Goal: Information Seeking & Learning: Learn about a topic

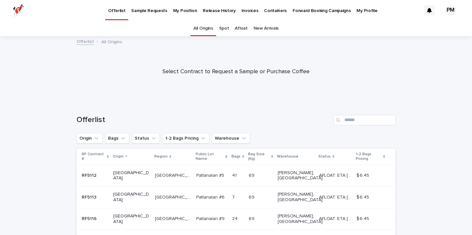
scroll to position [62, 0]
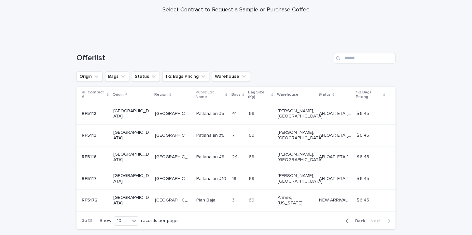
click at [353, 219] on span "Back" at bounding box center [358, 221] width 14 height 5
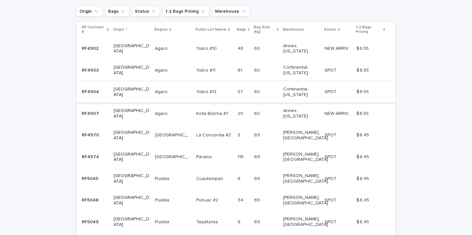
scroll to position [154, 0]
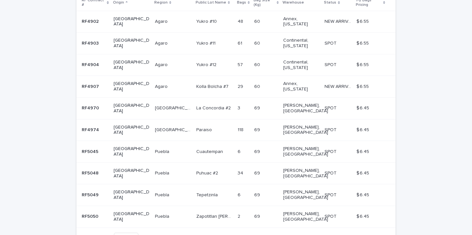
click at [345, 234] on button "Back" at bounding box center [354, 237] width 27 height 6
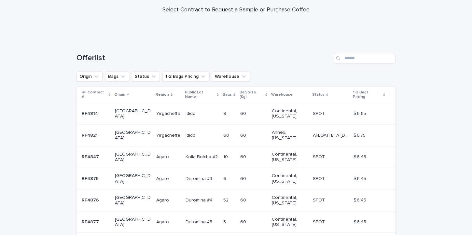
scroll to position [60, 0]
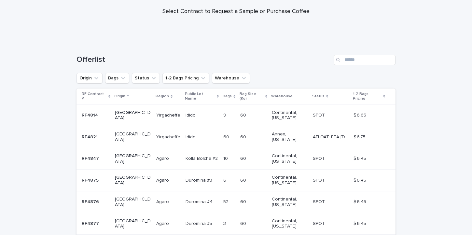
click at [231, 73] on div "Offerlist" at bounding box center [236, 57] width 319 height 31
click at [231, 75] on button "Warehouse" at bounding box center [231, 78] width 38 height 10
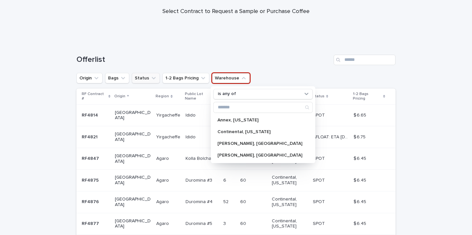
click at [142, 77] on button "Status" at bounding box center [146, 78] width 28 height 10
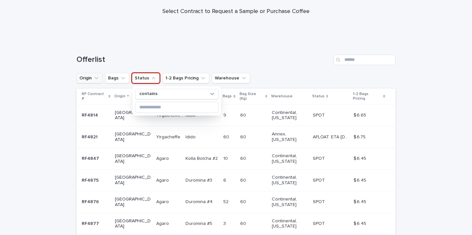
click at [91, 80] on button "Origin" at bounding box center [90, 78] width 26 height 10
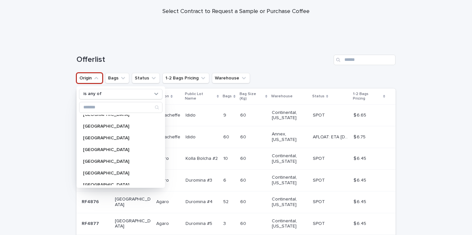
scroll to position [55, 0]
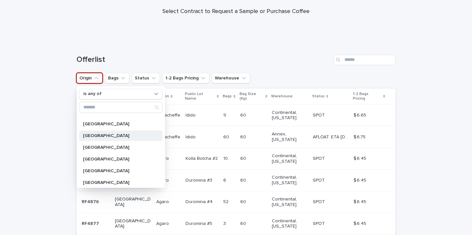
click at [104, 137] on p "[GEOGRAPHIC_DATA]" at bounding box center [117, 135] width 69 height 5
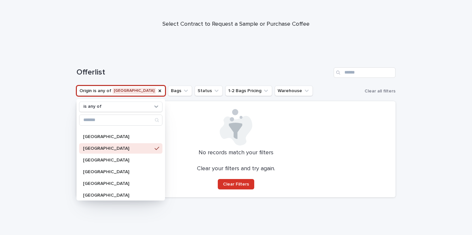
scroll to position [48, 0]
click at [276, 48] on div at bounding box center [236, 21] width 472 height 65
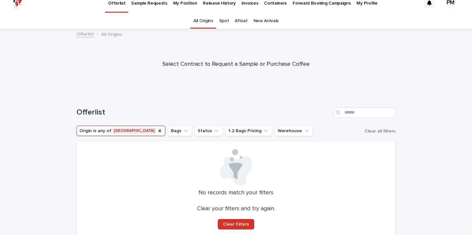
scroll to position [7, 0]
click at [122, 132] on button "Origin is any of Peru" at bounding box center [121, 131] width 89 height 10
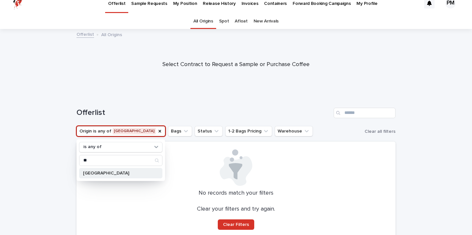
type input "**"
click at [83, 177] on div "Burundi" at bounding box center [120, 173] width 83 height 10
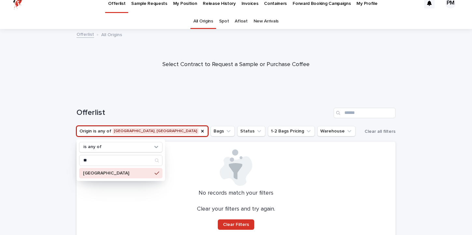
click at [128, 217] on div "Clear your filters and try again. Clear Filters" at bounding box center [235, 218] width 303 height 24
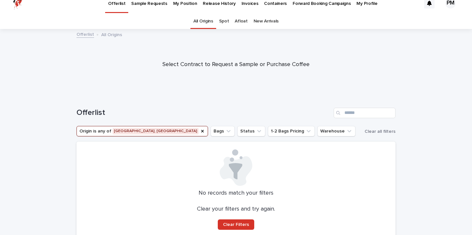
click at [134, 132] on button "Origin is any of Peru, Burundi" at bounding box center [143, 131] width 132 height 10
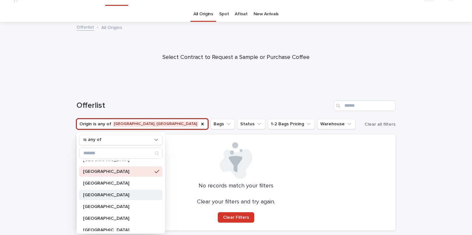
scroll to position [62, 0]
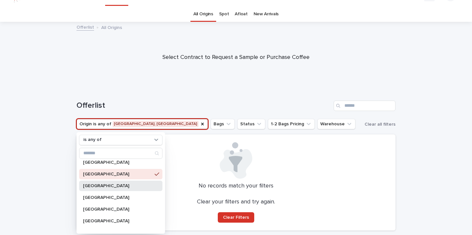
click at [106, 184] on p "[GEOGRAPHIC_DATA]" at bounding box center [117, 186] width 69 height 5
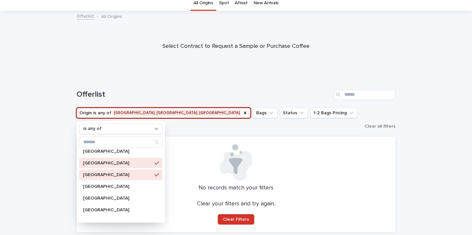
scroll to position [40, 0]
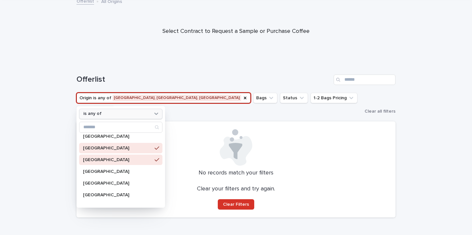
click at [159, 117] on div at bounding box center [156, 113] width 7 height 7
click at [158, 113] on icon at bounding box center [156, 113] width 7 height 7
click at [154, 79] on h1 "Offerlist" at bounding box center [204, 79] width 255 height 9
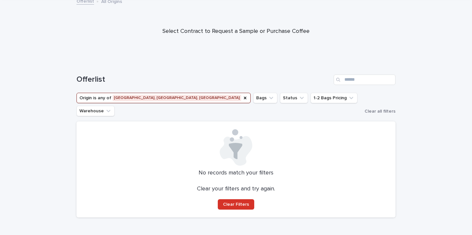
scroll to position [0, 0]
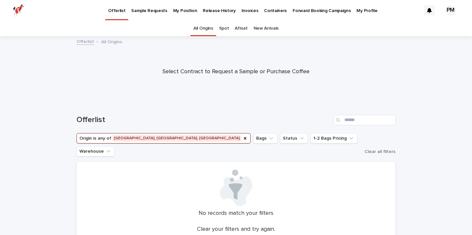
click at [224, 12] on p "Release History" at bounding box center [219, 7] width 33 height 14
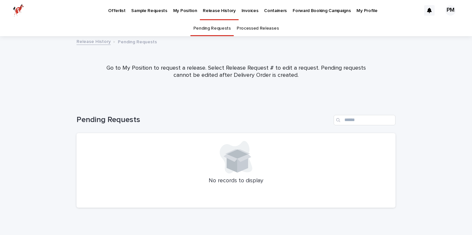
click at [272, 13] on p "Containers" at bounding box center [275, 7] width 23 height 14
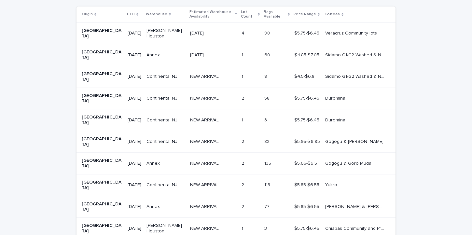
scroll to position [192, 0]
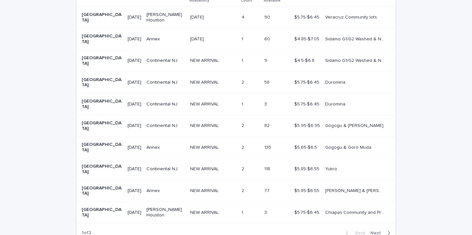
click at [380, 231] on span "Next" at bounding box center [378, 233] width 14 height 5
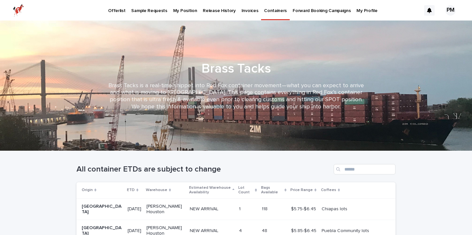
click at [320, 9] on p "Forward Booking Campaigns" at bounding box center [322, 7] width 58 height 14
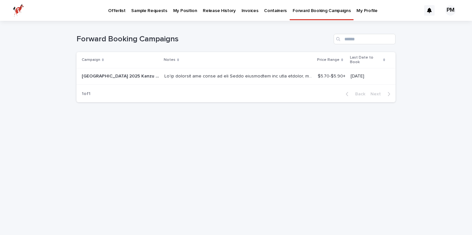
click at [205, 72] on p at bounding box center [238, 75] width 149 height 7
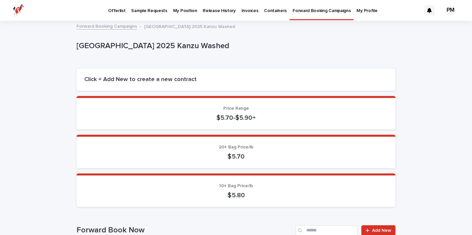
click at [217, 12] on p "Release History" at bounding box center [219, 7] width 33 height 14
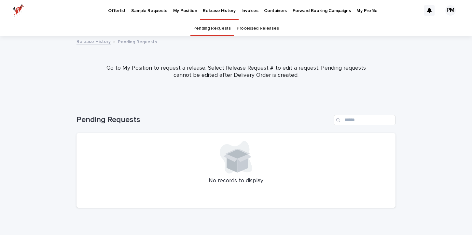
click at [274, 29] on link "Processed Releases" at bounding box center [258, 28] width 42 height 15
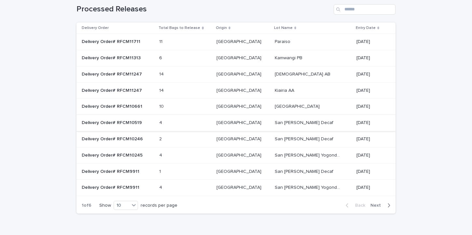
scroll to position [62, 0]
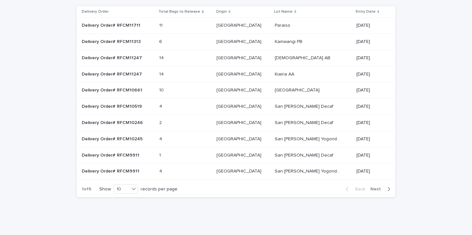
click at [382, 188] on span "Next" at bounding box center [378, 189] width 14 height 5
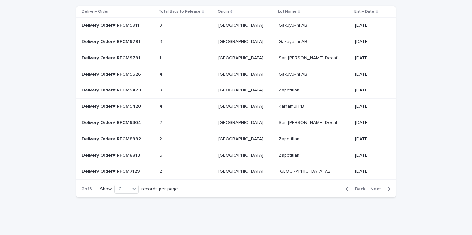
click at [380, 190] on span "Next" at bounding box center [378, 189] width 14 height 5
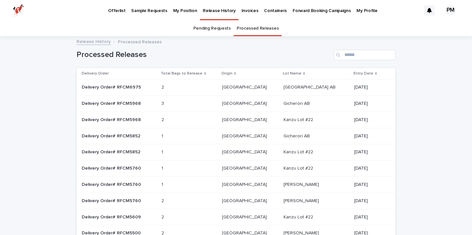
click at [311, 10] on p "Forward Booking Campaigns" at bounding box center [322, 7] width 58 height 14
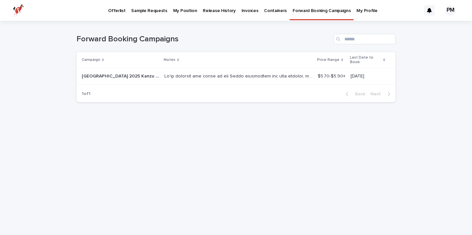
click at [260, 75] on div at bounding box center [238, 76] width 148 height 11
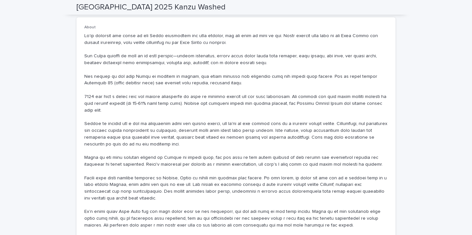
scroll to position [307, 0]
